Goal: Task Accomplishment & Management: Manage account settings

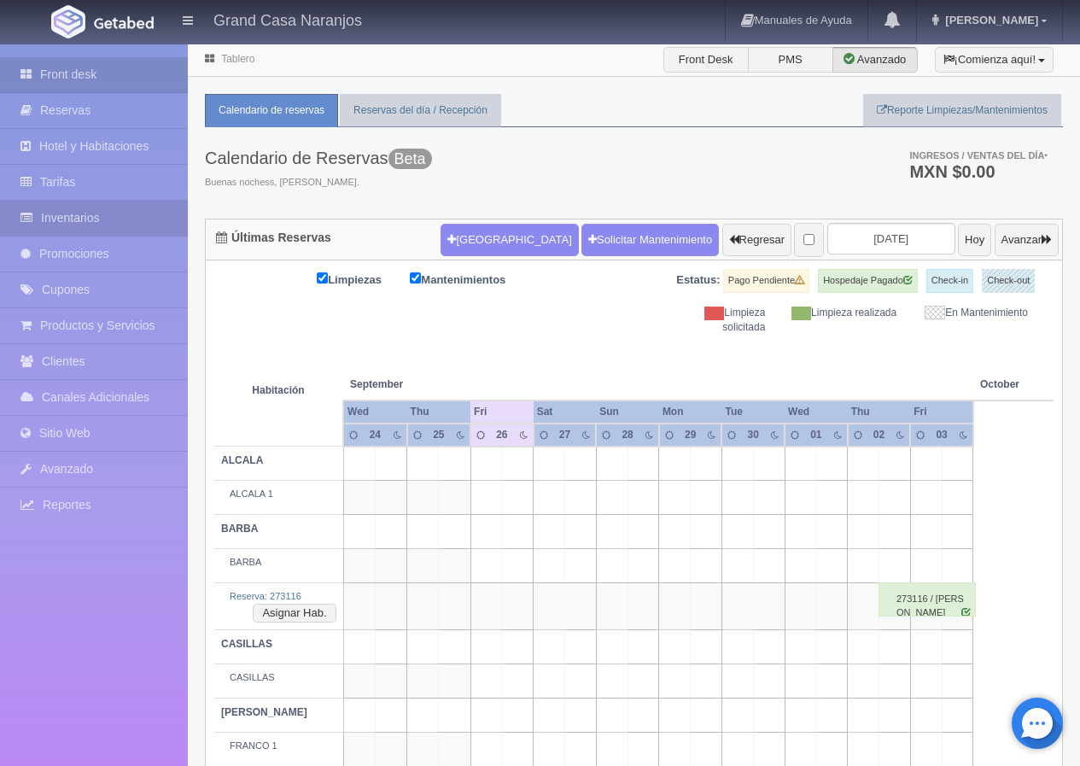
click at [99, 214] on link "Inventarios" at bounding box center [94, 218] width 188 height 35
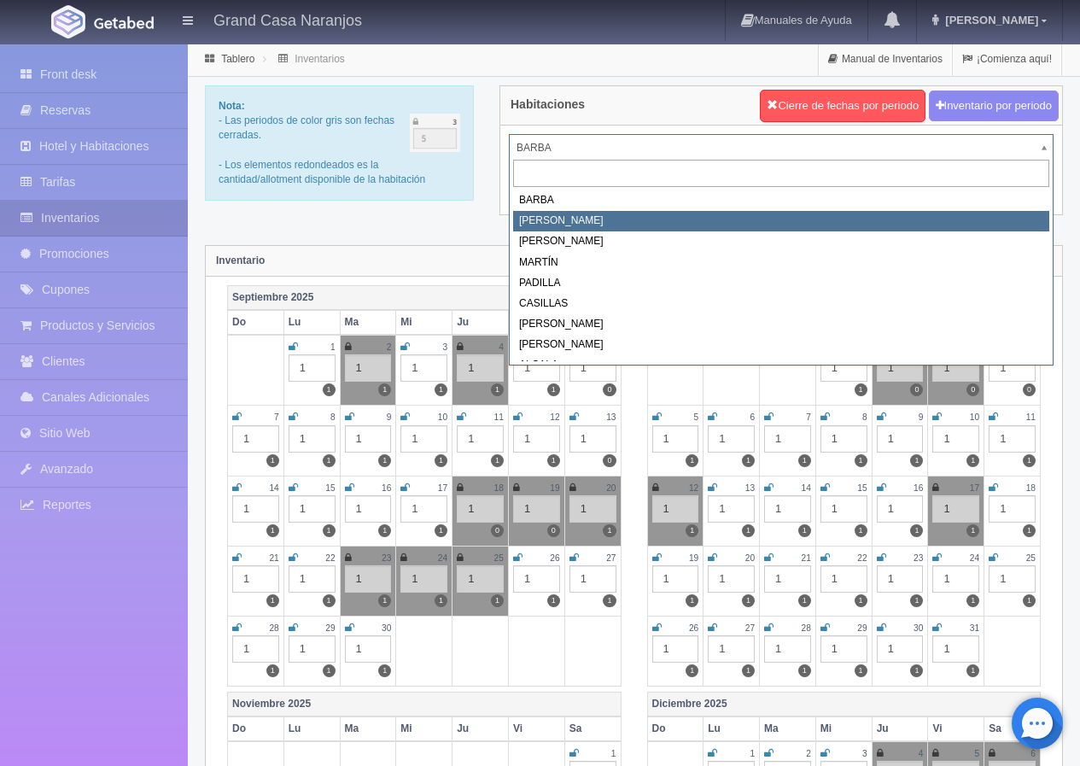
select select "2060"
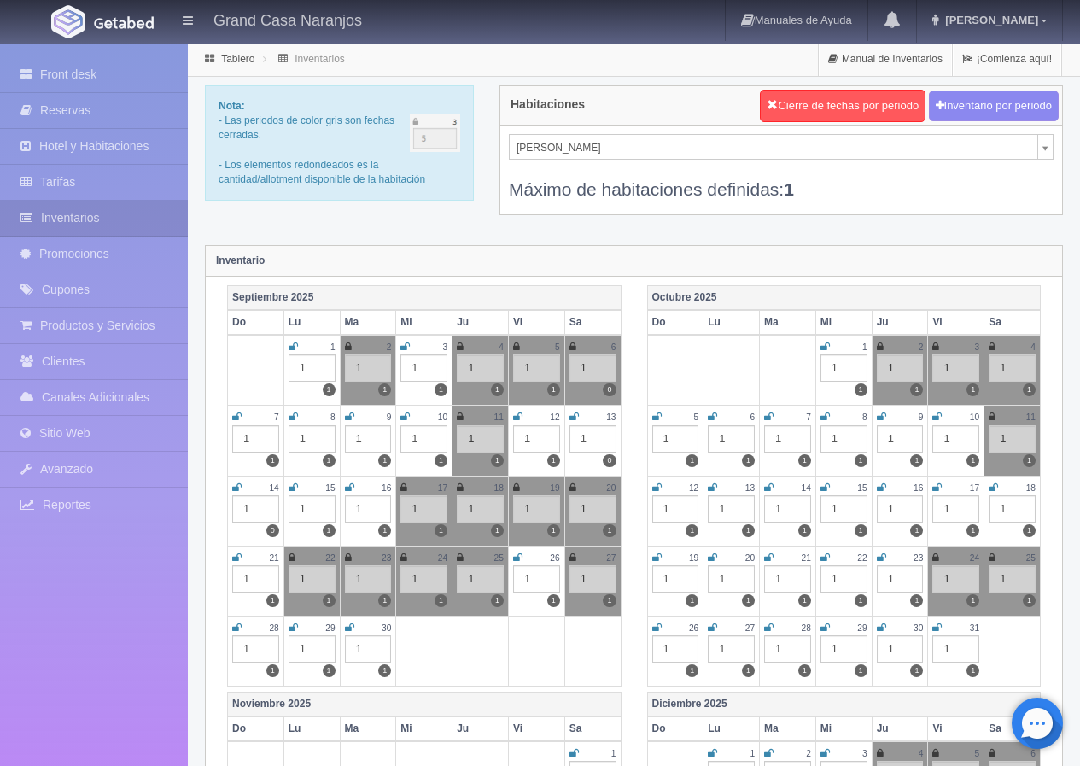
click at [519, 557] on icon at bounding box center [517, 558] width 9 height 10
click at [770, 232] on div "Habitaciones Cierre de fechas por periodo Inventario por periodo NAVARRO BARBA …" at bounding box center [781, 160] width 589 height 151
